Goal: Task Accomplishment & Management: Use online tool/utility

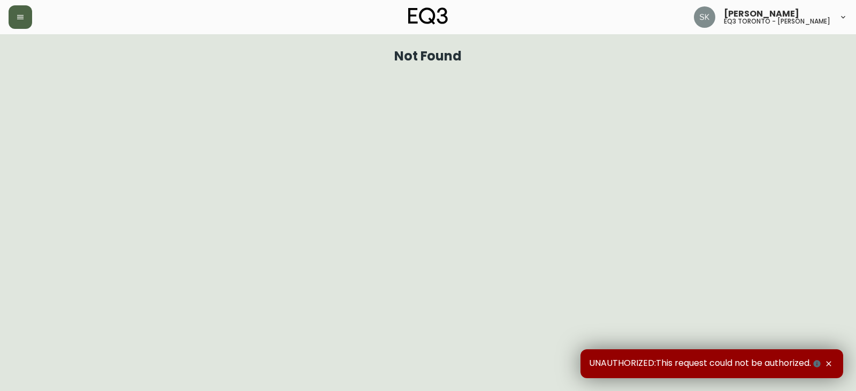
click at [13, 16] on button "button" at bounding box center [21, 17] width 24 height 24
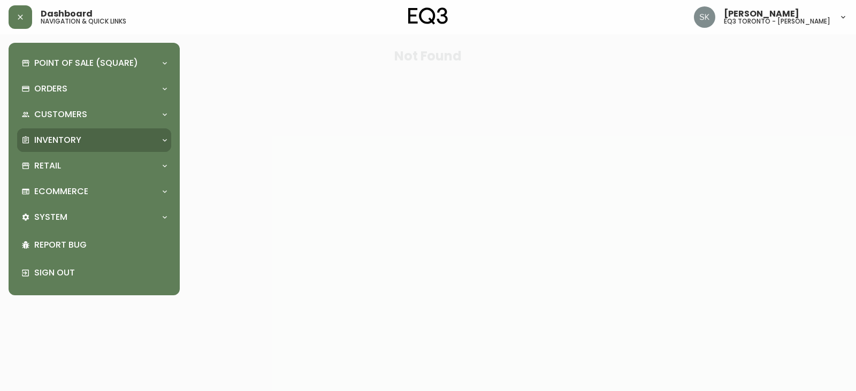
click at [114, 145] on div "Inventory" at bounding box center [88, 140] width 135 height 12
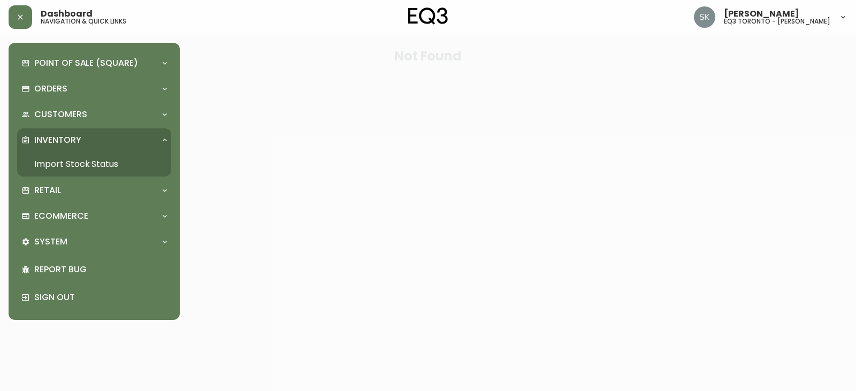
click at [158, 166] on link "Import Stock Status" at bounding box center [94, 164] width 154 height 25
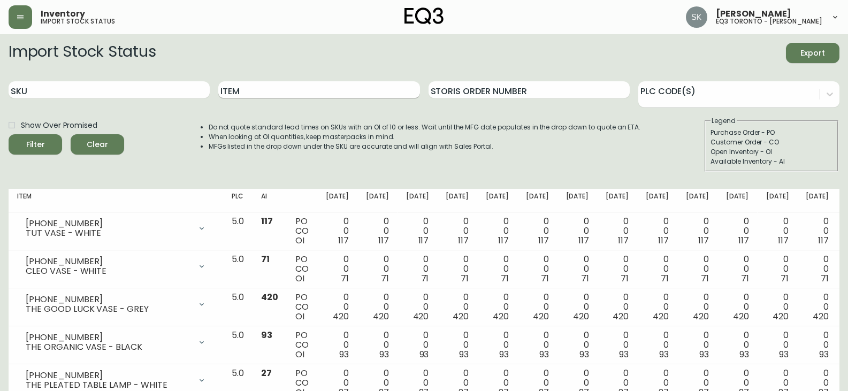
click at [263, 91] on input "Item" at bounding box center [318, 89] width 201 height 17
type input "BILA"
click at [9, 134] on button "Filter" at bounding box center [35, 144] width 53 height 20
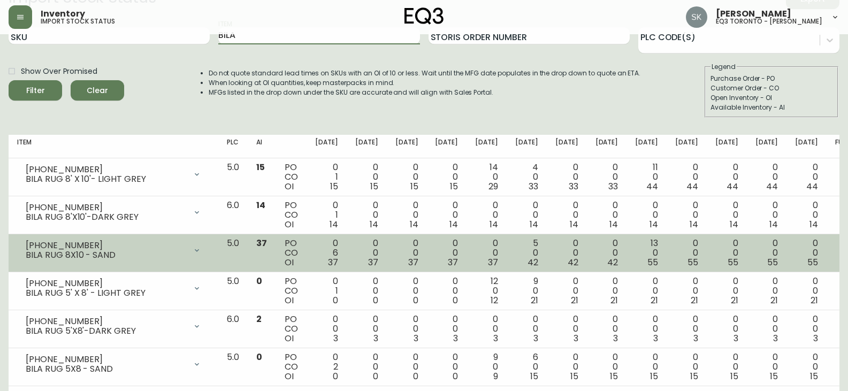
scroll to position [53, 0]
